Goal: Transaction & Acquisition: Subscribe to service/newsletter

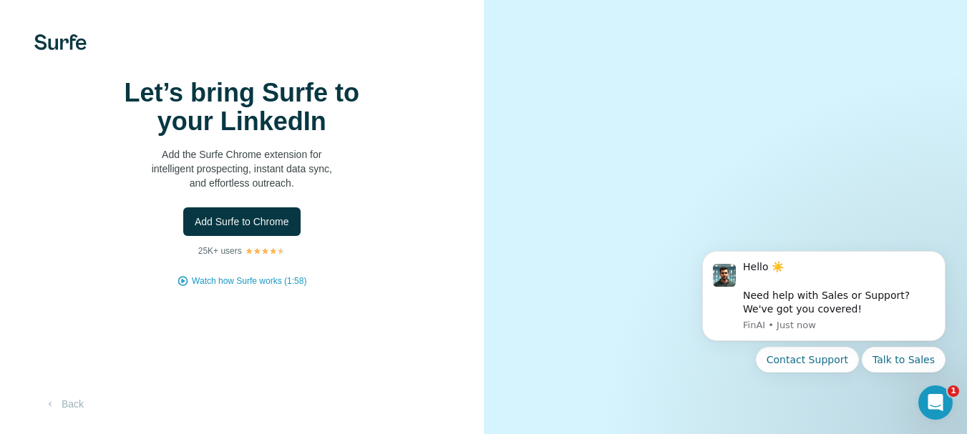
scroll to position [14, 0]
click at [293, 236] on button "Add Surfe to Chrome" at bounding box center [241, 222] width 117 height 29
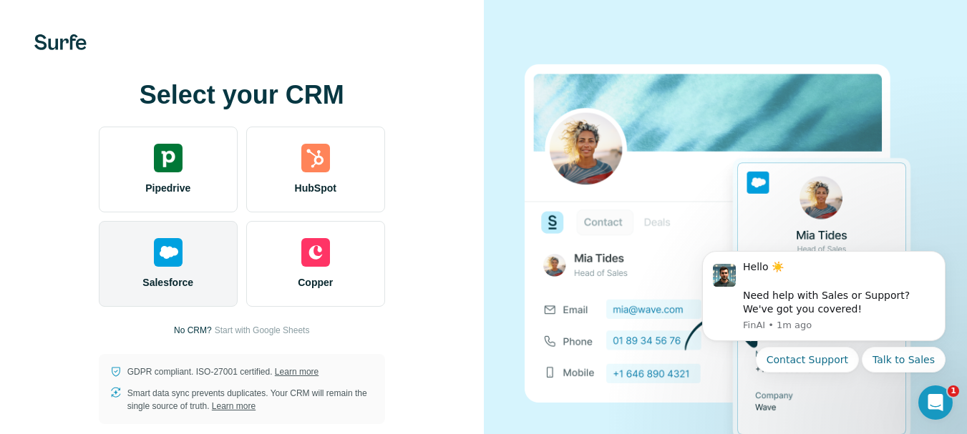
click at [170, 238] on div "Salesforce" at bounding box center [168, 264] width 139 height 86
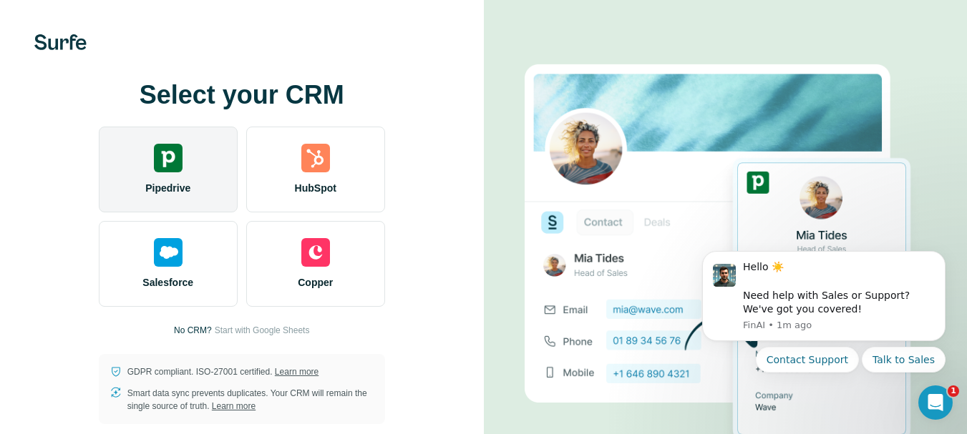
click at [205, 165] on div "Pipedrive" at bounding box center [168, 170] width 139 height 86
click at [166, 152] on img at bounding box center [168, 158] width 29 height 29
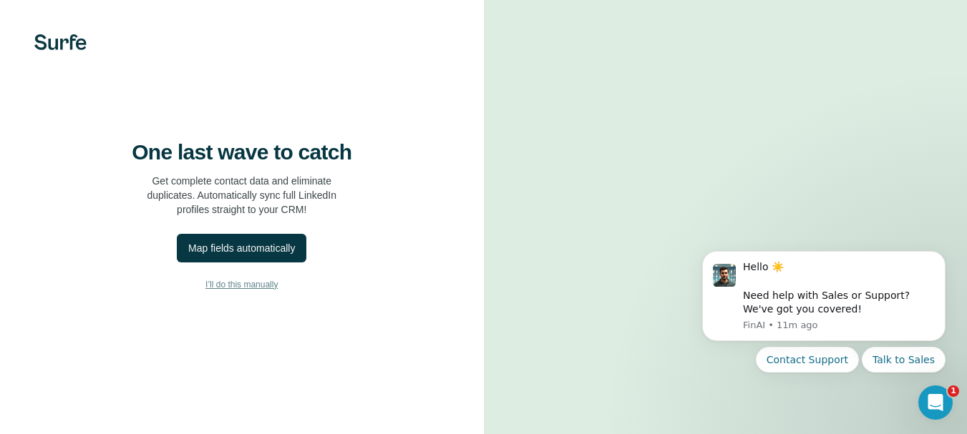
click at [238, 291] on span "I’ll do this manually" at bounding box center [241, 284] width 72 height 13
